Goal: Check status: Check status

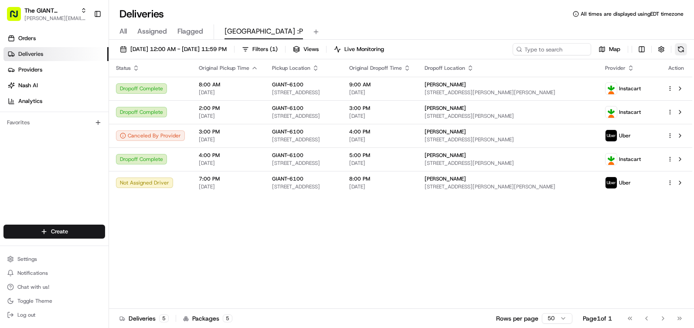
click at [678, 48] on button at bounding box center [680, 49] width 12 height 12
click at [672, 50] on div "Map" at bounding box center [599, 49] width 174 height 12
click at [676, 49] on div "Map" at bounding box center [599, 49] width 174 height 12
click at [681, 45] on button at bounding box center [680, 49] width 12 height 12
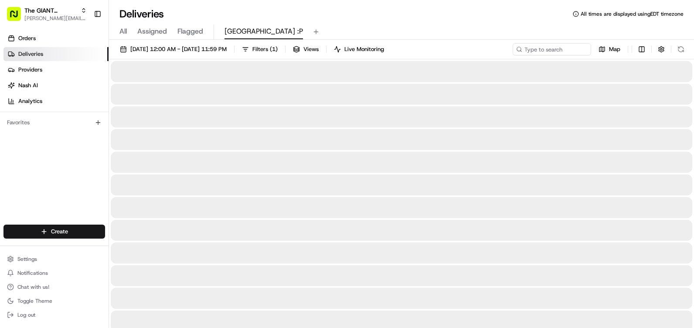
click at [510, 32] on div "All Assigned Flagged Newport :P" at bounding box center [401, 31] width 585 height 15
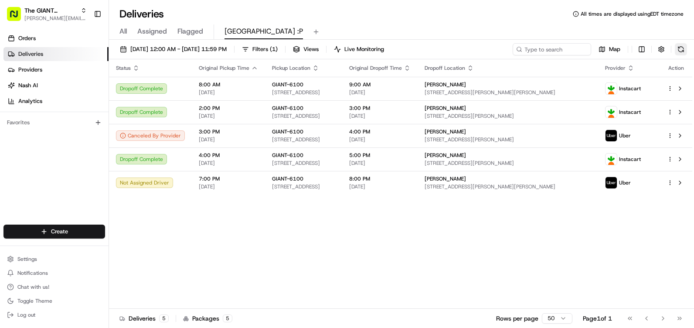
click at [679, 46] on button at bounding box center [680, 49] width 12 height 12
click at [675, 47] on button at bounding box center [680, 49] width 12 height 12
click at [681, 48] on button at bounding box center [680, 49] width 12 height 12
click at [682, 48] on button at bounding box center [680, 49] width 12 height 12
click at [680, 50] on button at bounding box center [680, 49] width 12 height 12
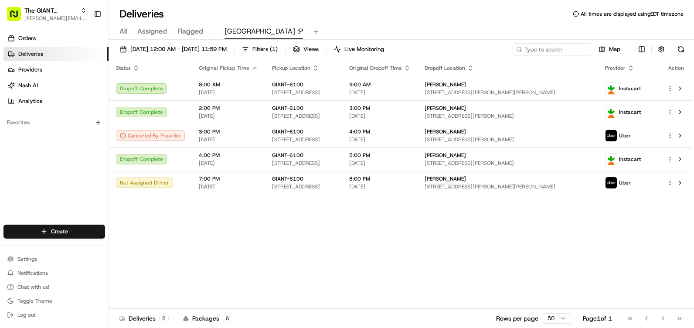
click at [687, 53] on div "[DATE] 12:00 AM - [DATE] 11:59 PM Filters ( 1 ) Views Live Monitoring Map" at bounding box center [401, 51] width 585 height 16
click at [687, 47] on div "[DATE] 12:00 AM - [DATE] 11:59 PM Filters ( 1 ) Views Live Monitoring Map" at bounding box center [401, 51] width 585 height 16
click at [684, 49] on button at bounding box center [680, 49] width 12 height 12
click at [444, 247] on div "Status Original Pickup Time Pickup Location Original Dropoff Time Dropoff Locat…" at bounding box center [400, 183] width 583 height 249
click at [352, 201] on div "Status Original Pickup Time Pickup Location Original Dropoff Time Dropoff Locat…" at bounding box center [400, 183] width 583 height 249
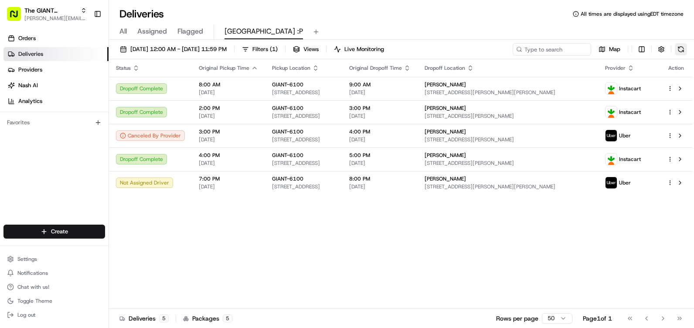
click at [681, 47] on button at bounding box center [680, 49] width 12 height 12
click at [680, 51] on button at bounding box center [680, 49] width 12 height 12
